Goal: Task Accomplishment & Management: Use online tool/utility

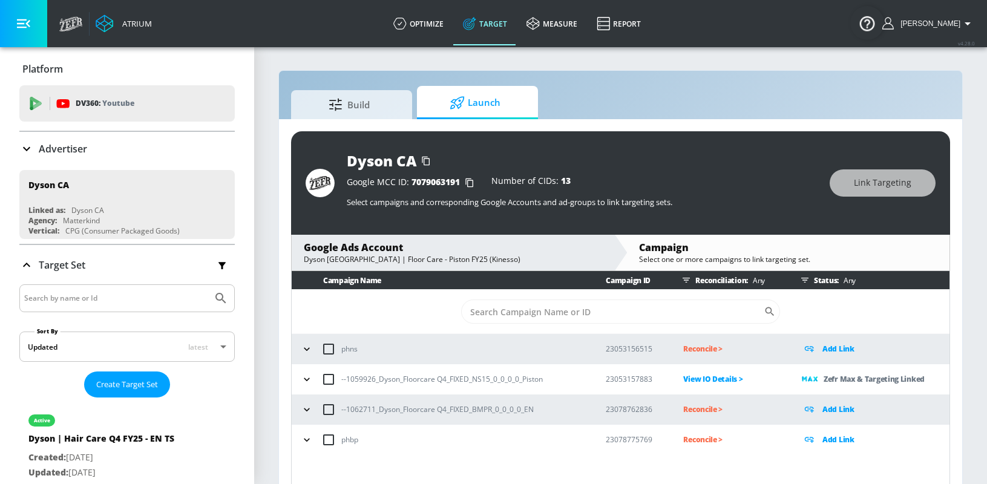
click at [304, 411] on icon "button" at bounding box center [307, 410] width 12 height 12
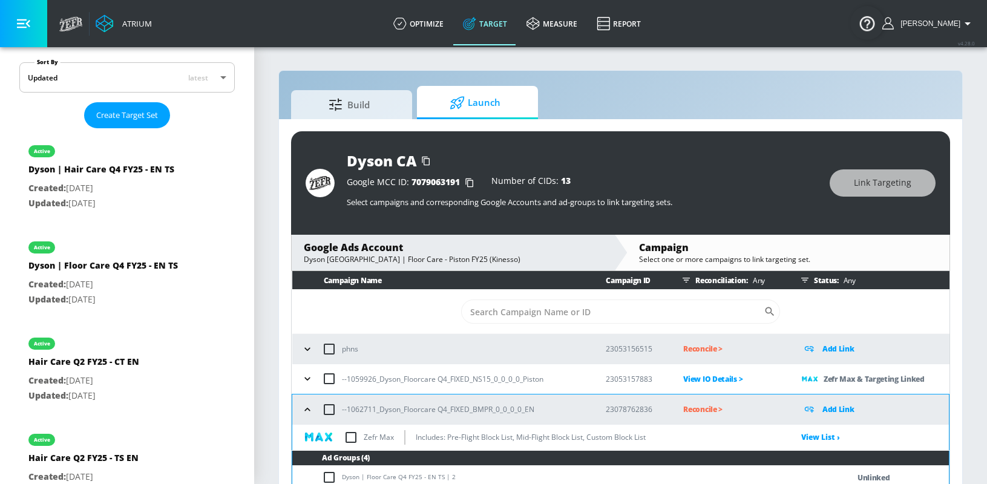
scroll to position [102, 0]
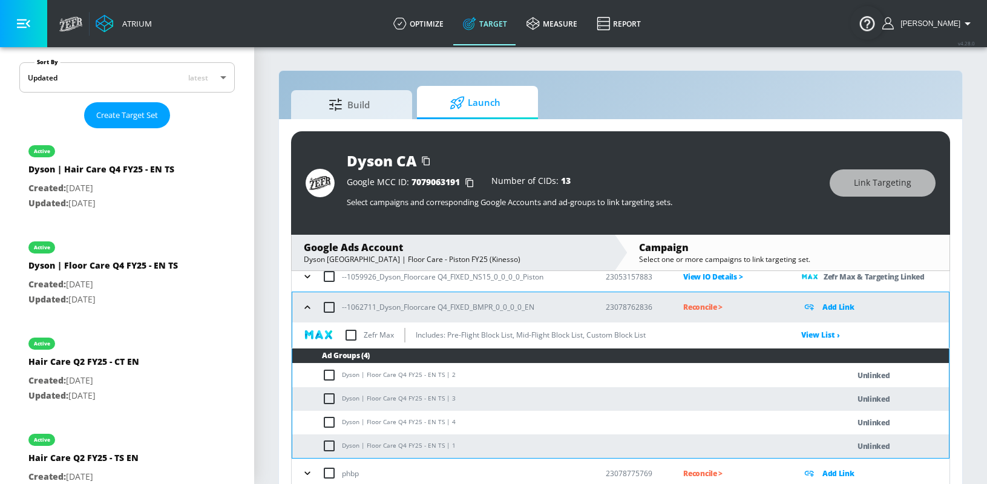
click at [836, 307] on p "Add Link" at bounding box center [838, 307] width 32 height 14
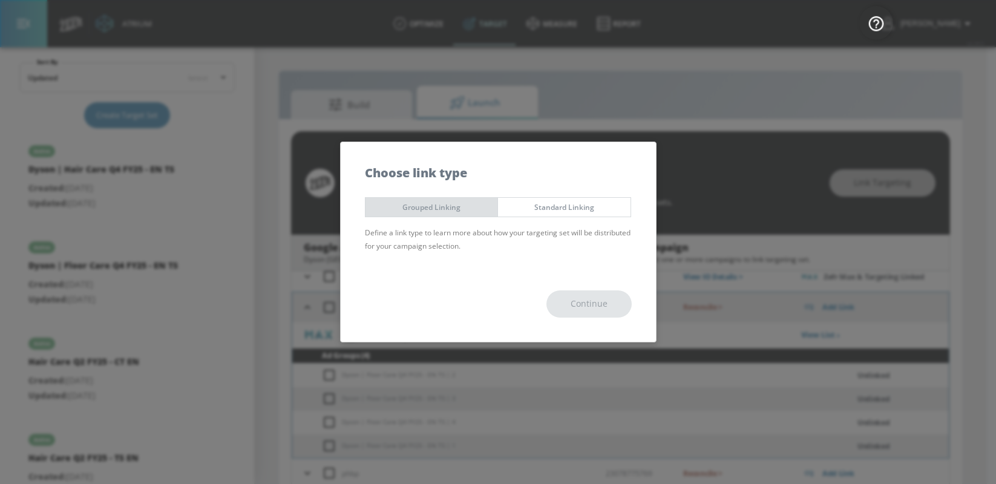
click at [392, 210] on span "Grouped Linking" at bounding box center [432, 207] width 114 height 13
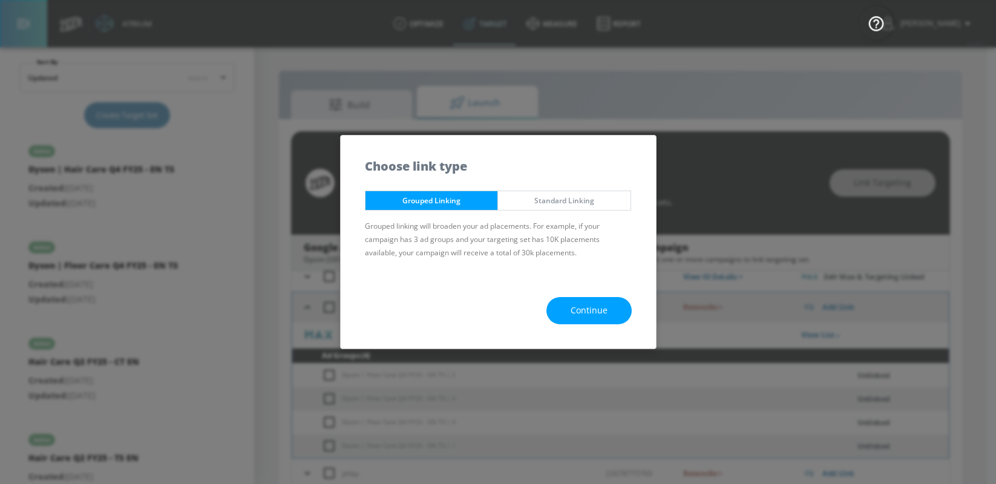
click at [600, 309] on span "Continue" at bounding box center [589, 310] width 37 height 15
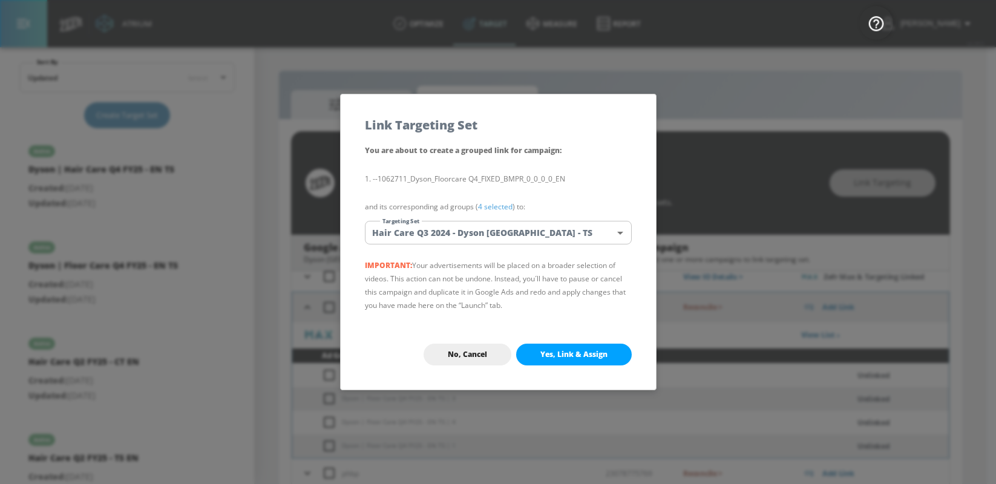
click at [442, 239] on body "Atrium optimize Target measure Report optimize Target measure Report v 4.28.0 S…" at bounding box center [498, 251] width 996 height 502
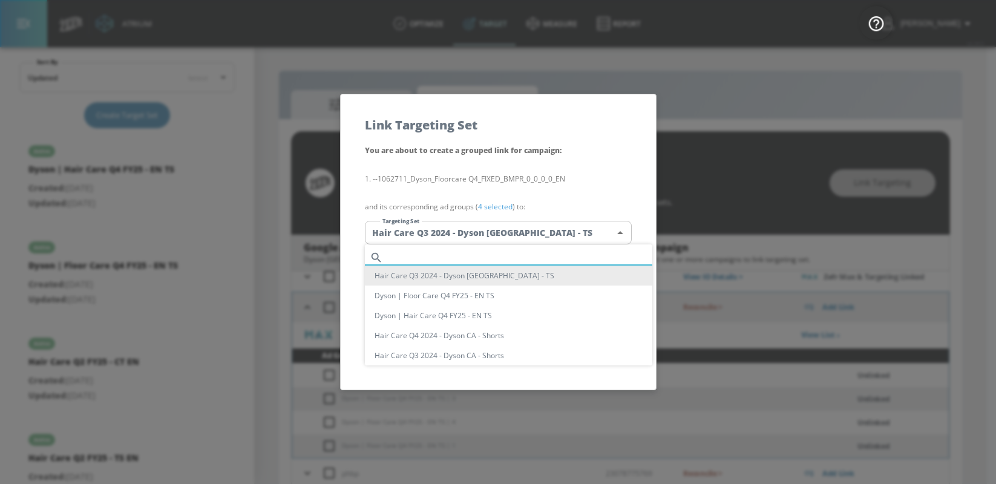
click at [439, 252] on input "text" at bounding box center [520, 257] width 264 height 16
paste input "Dyson | Floor Care Q4 FY25 - EN TS"
type input "Dyson | Floor Care Q4 FY25 - EN TS"
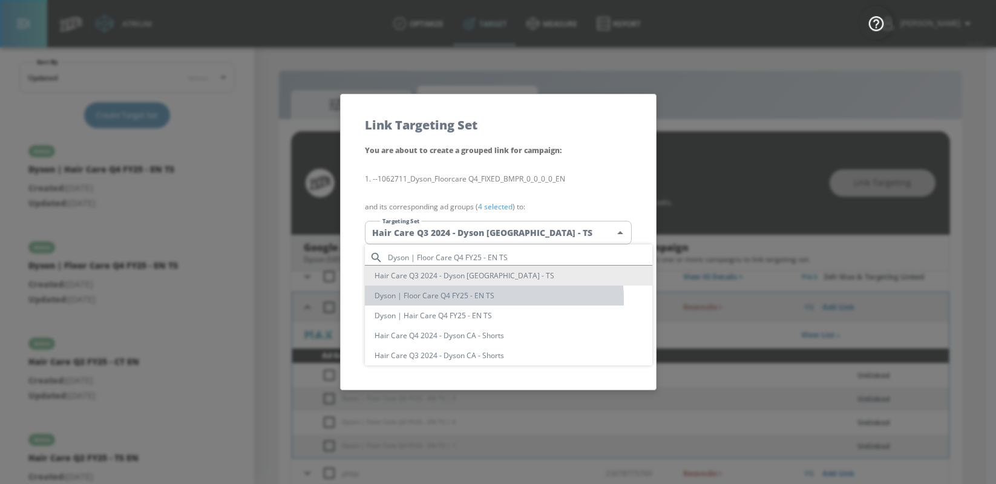
click at [473, 299] on li "Dyson | Floor Care Q4 FY25 - EN TS" at bounding box center [508, 296] width 287 height 20
type input "644efe93-b5e9-4afb-88a9-84c3db47179c"
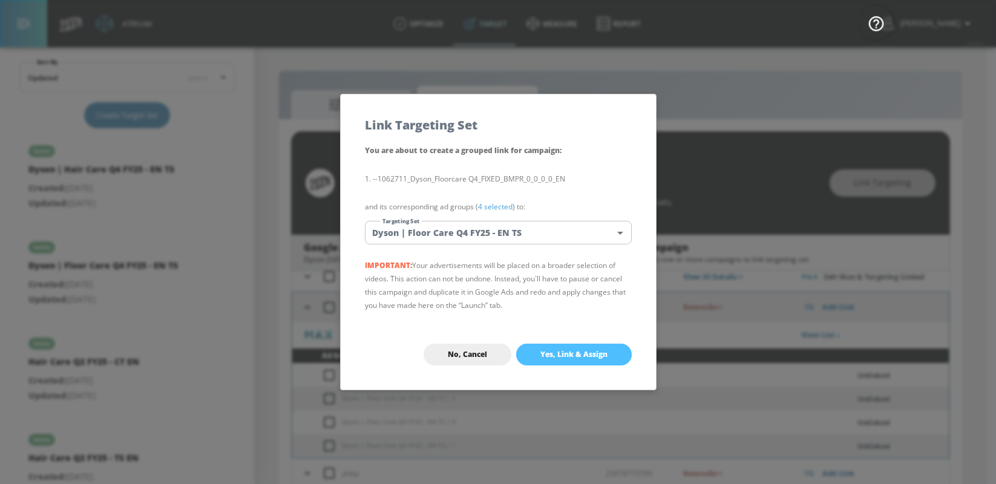
click at [578, 358] on span "Yes, Link & Assign" at bounding box center [573, 355] width 67 height 10
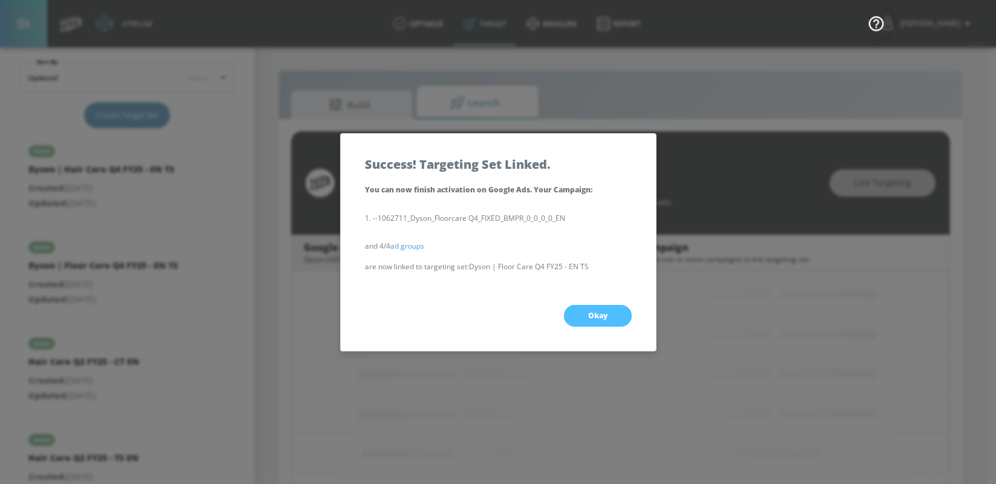
click at [606, 309] on button "Okay" at bounding box center [598, 316] width 68 height 22
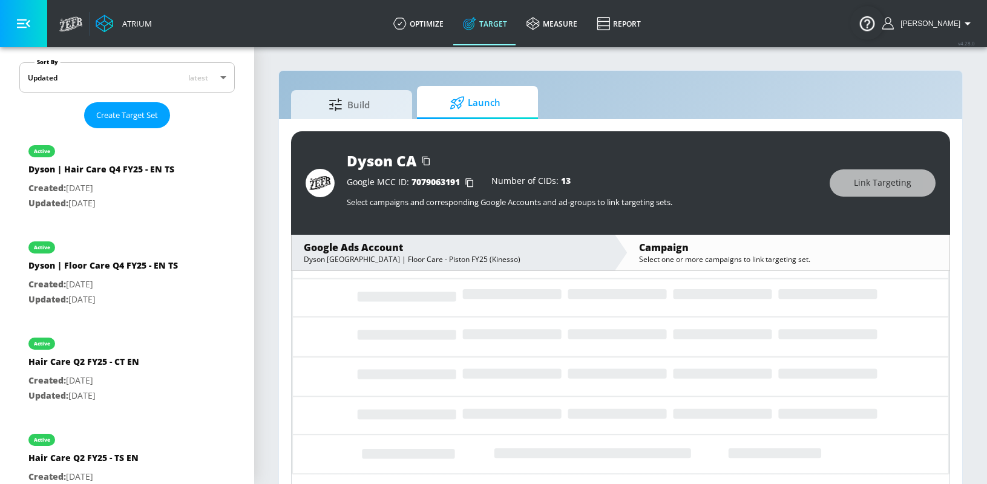
scroll to position [0, 0]
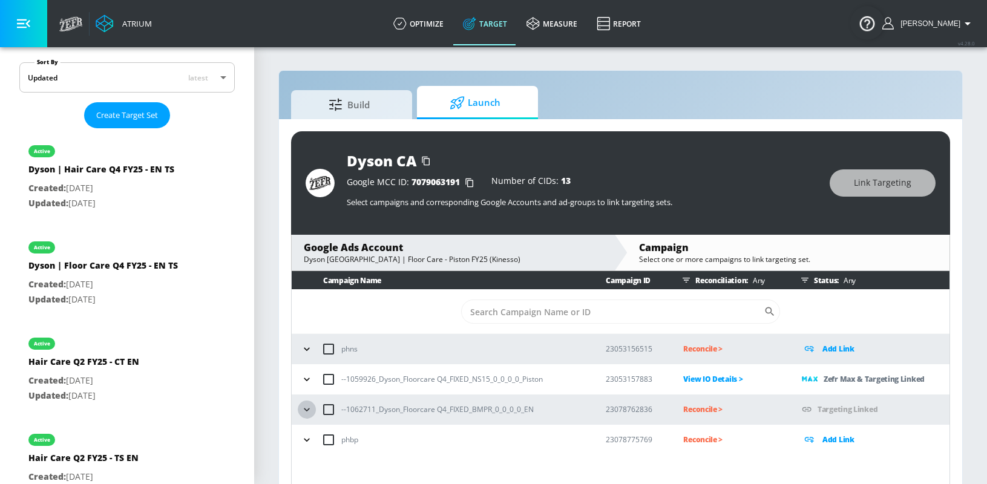
click at [312, 412] on icon "button" at bounding box center [307, 410] width 12 height 12
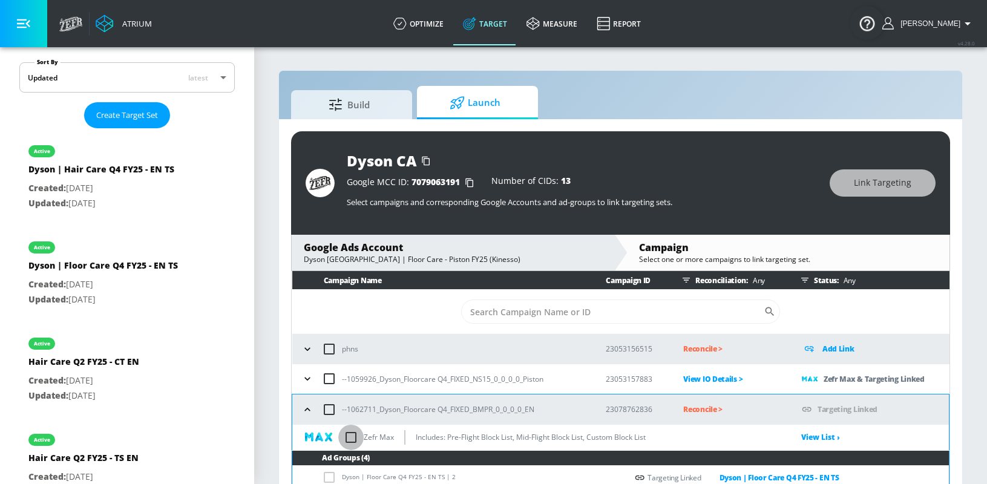
click at [353, 434] on input "checkbox" at bounding box center [350, 437] width 25 height 25
checkbox input "true"
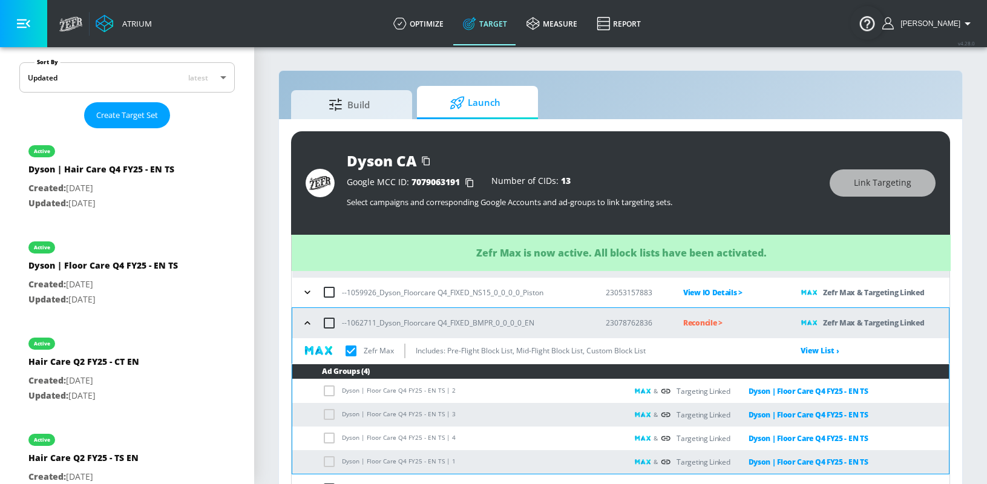
scroll to position [89, 0]
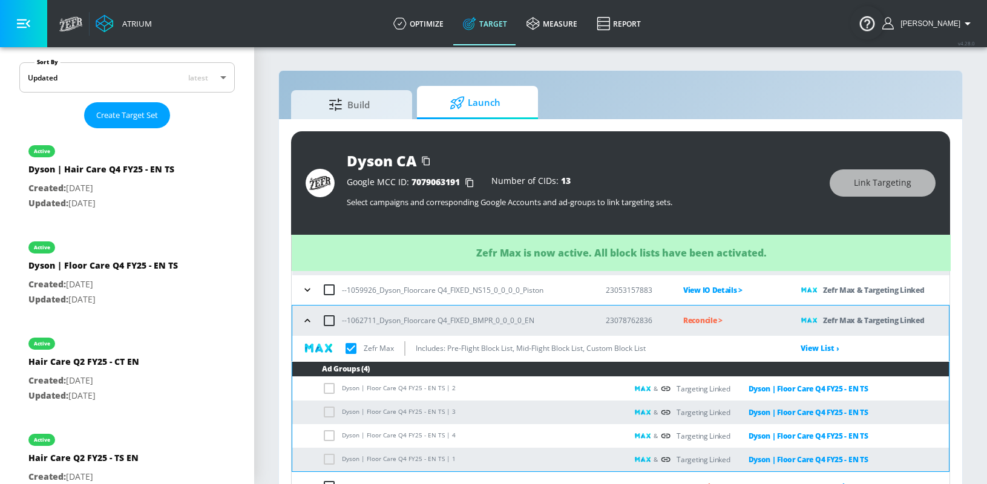
click at [704, 319] on p "Reconcile >" at bounding box center [732, 320] width 99 height 14
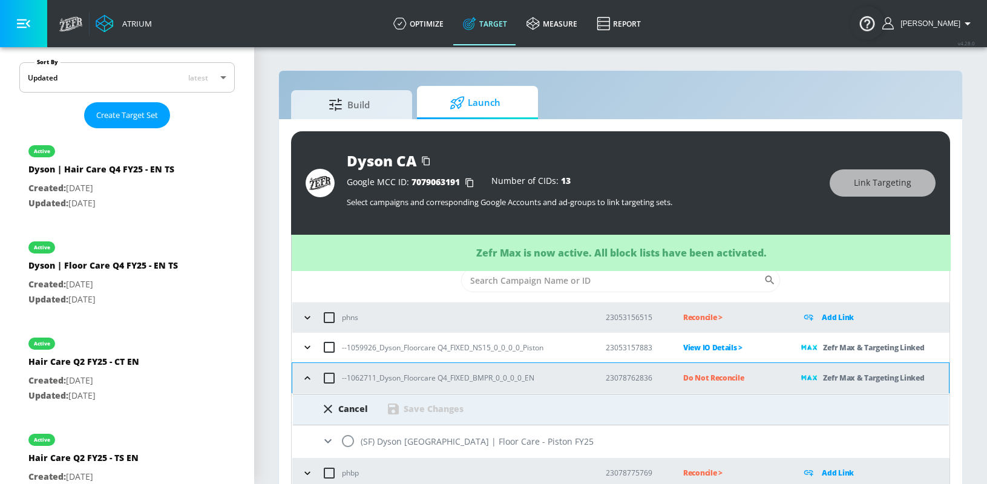
scroll to position [31, 0]
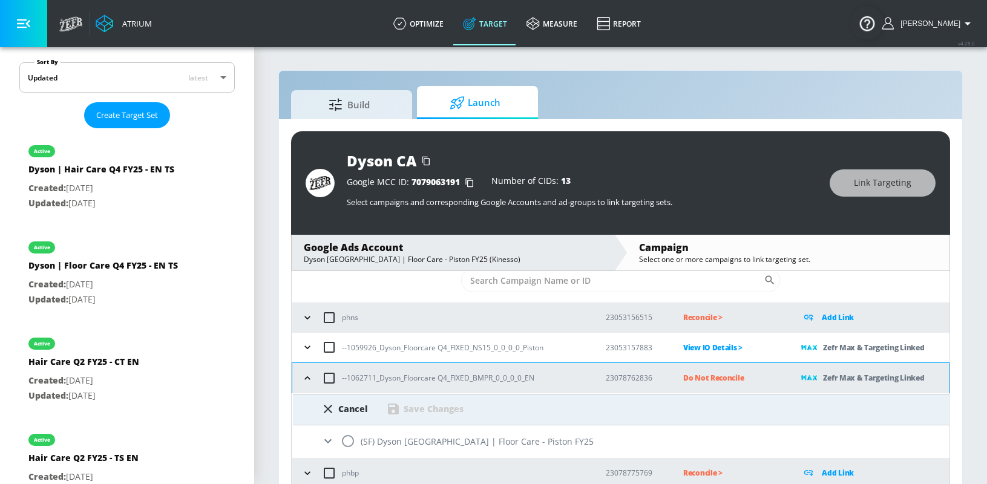
click at [353, 437] on input "radio" at bounding box center [347, 440] width 25 height 25
radio input "true"
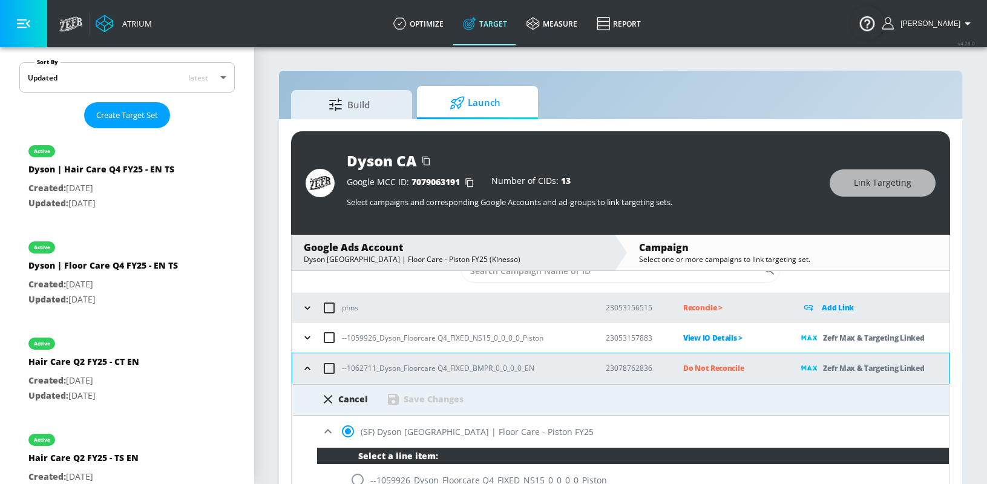
scroll to position [112, 0]
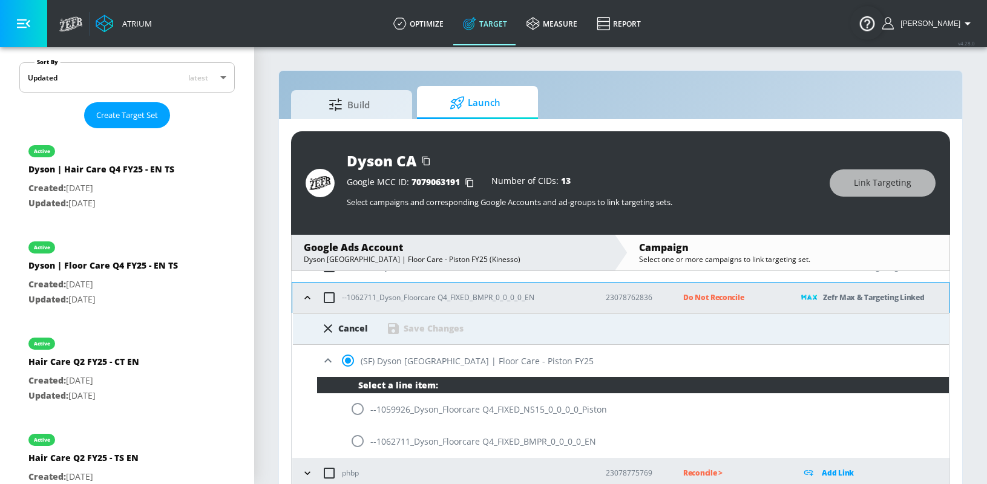
click at [354, 443] on input "radio" at bounding box center [357, 440] width 25 height 25
radio input "true"
click at [450, 335] on div "Save Changes" at bounding box center [424, 328] width 77 height 15
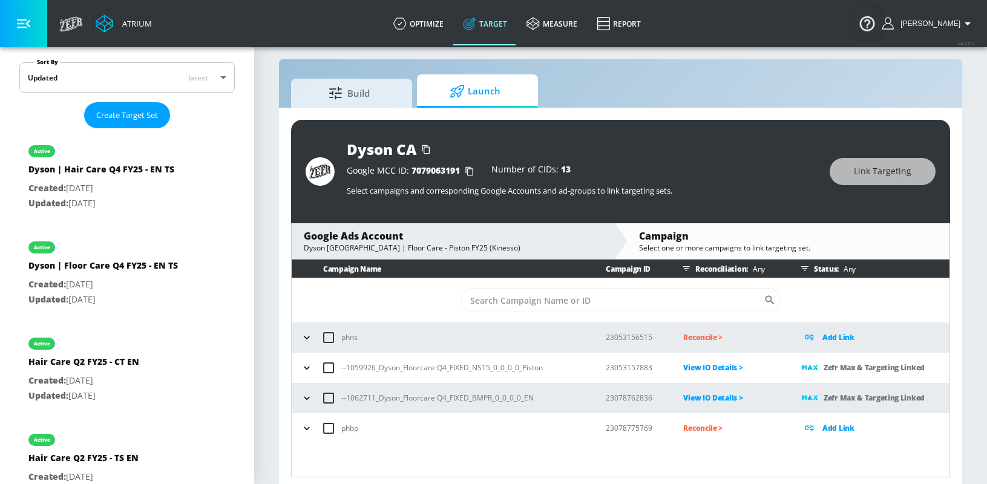
scroll to position [18, 0]
